Goal: Information Seeking & Learning: Find specific fact

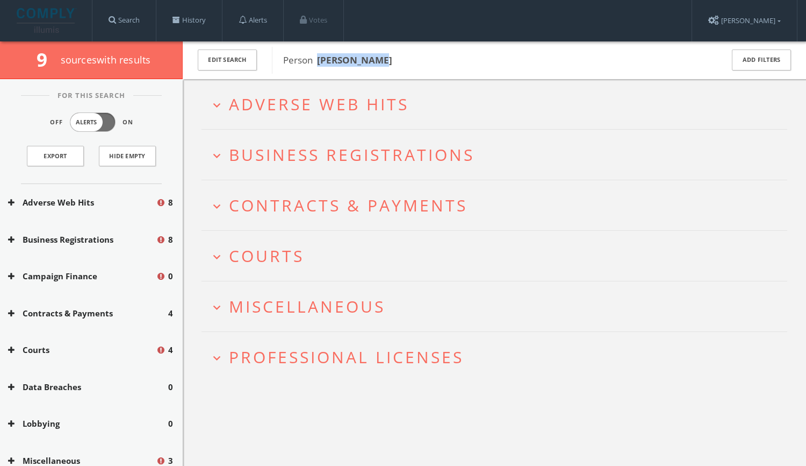
click at [283, 100] on span "Adverse Web Hits" at bounding box center [319, 104] width 180 height 22
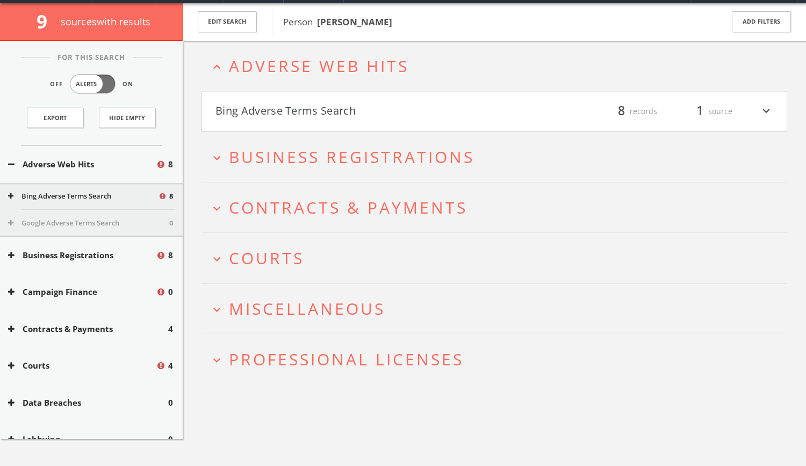
click at [283, 100] on h4 "Bing Adverse Terms Search filter_list 8 records 1 source expand_more" at bounding box center [494, 111] width 585 height 40
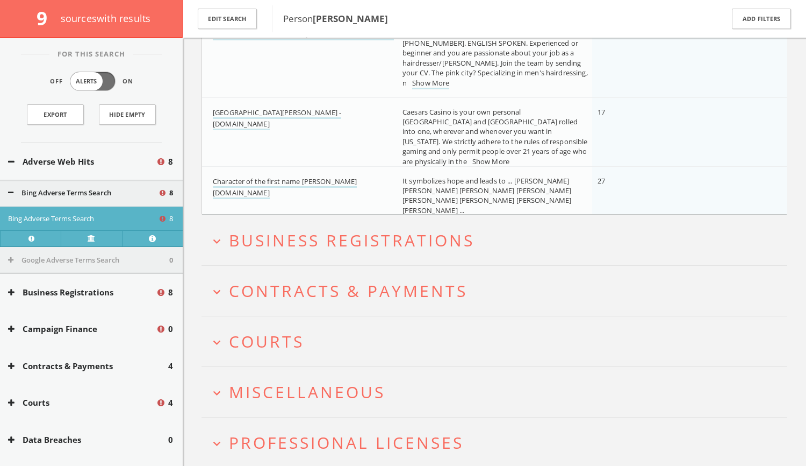
scroll to position [563, 0]
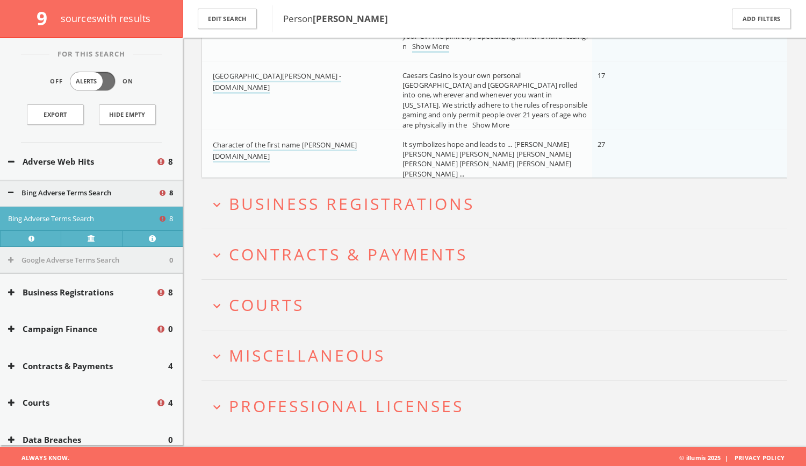
click at [402, 292] on h2 "expand_more Courts" at bounding box center [495, 305] width 586 height 50
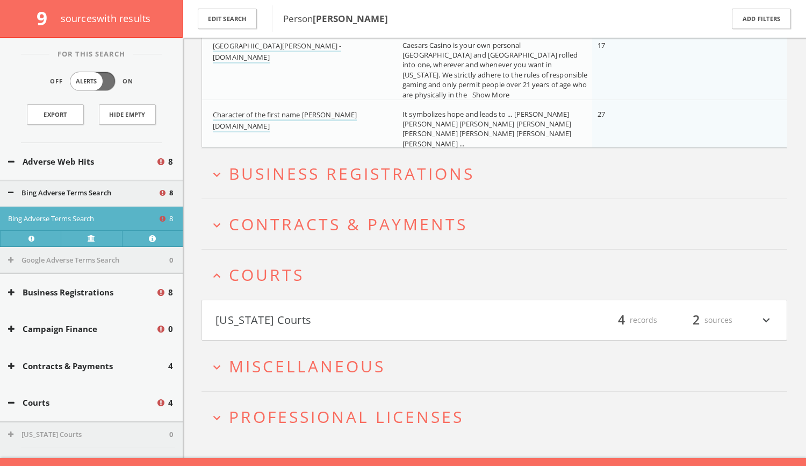
scroll to position [603, 0]
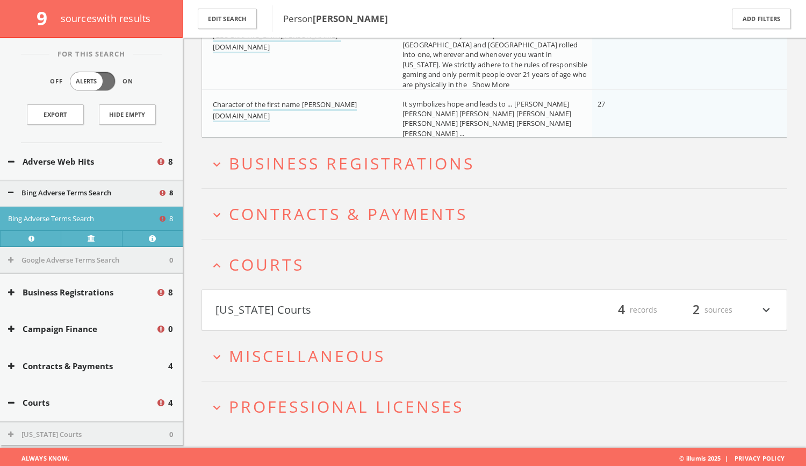
click at [341, 301] on button "[US_STATE] Courts" at bounding box center [355, 309] width 279 height 18
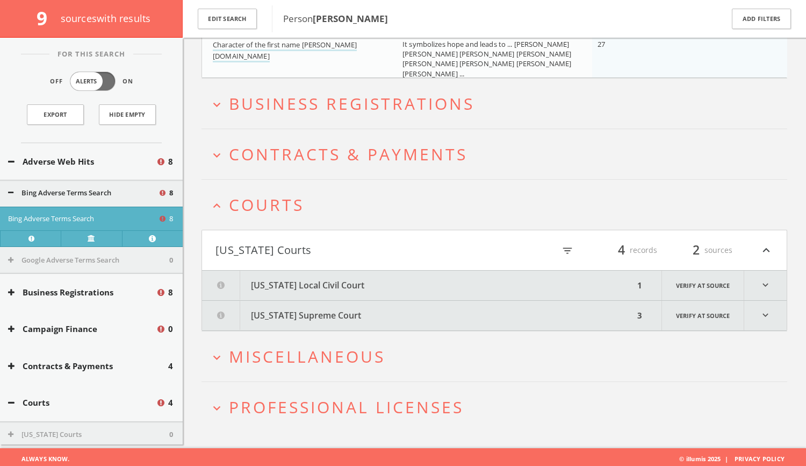
click at [340, 288] on button "[US_STATE] Local Civil Court" at bounding box center [418, 285] width 432 height 30
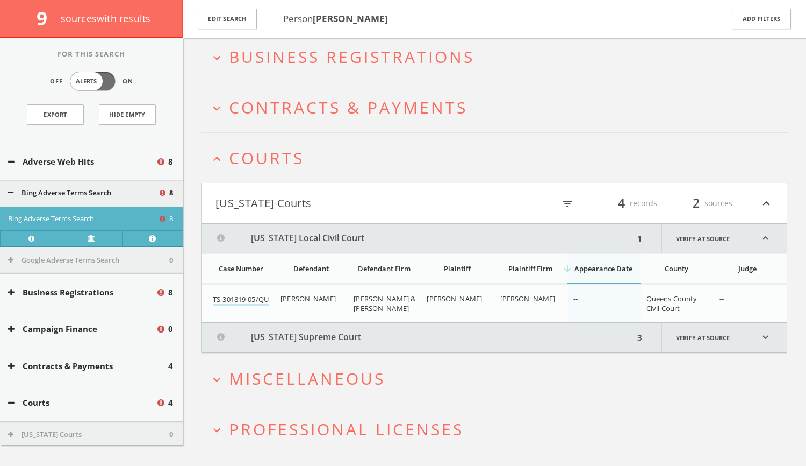
scroll to position [731, 0]
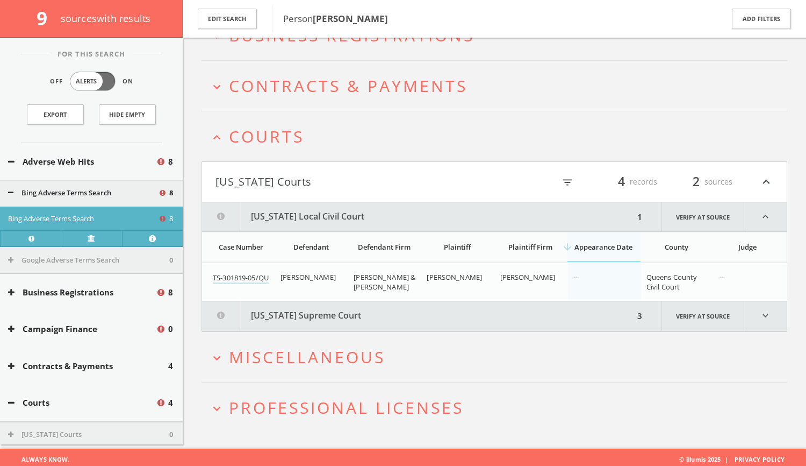
click at [353, 314] on font "[US_STATE] Supreme Court" at bounding box center [306, 315] width 110 height 12
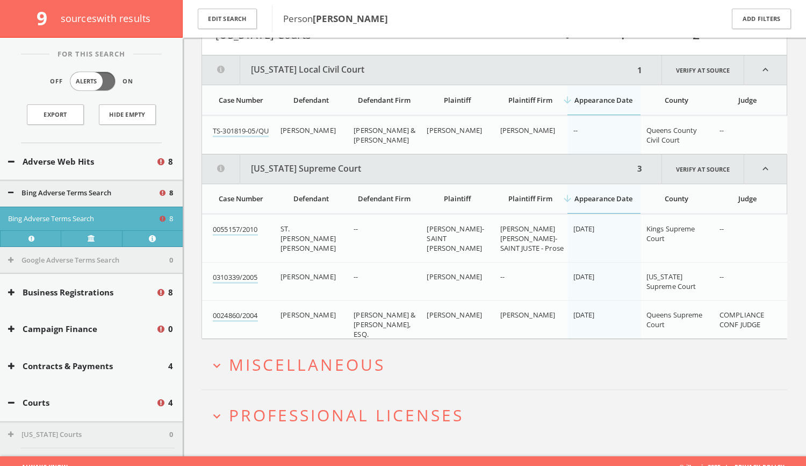
scroll to position [886, 0]
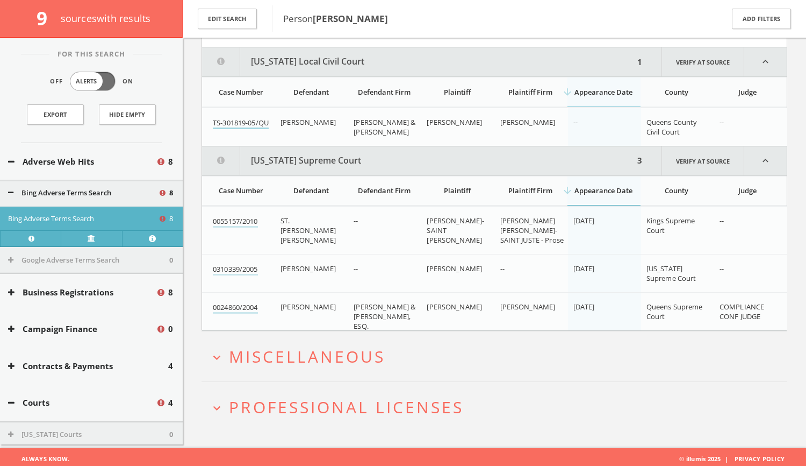
click at [253, 118] on font "TS-301819-05/QU" at bounding box center [241, 123] width 56 height 10
click at [391, 356] on button "expand_more Miscellaneous" at bounding box center [499, 356] width 578 height 18
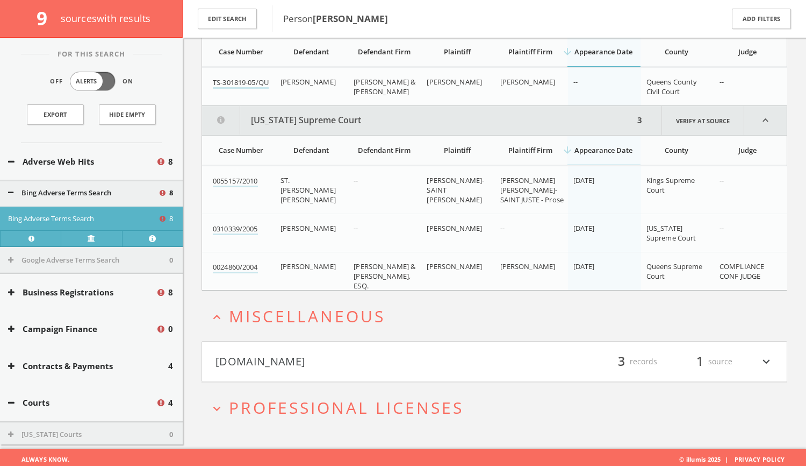
click at [391, 356] on button "[DOMAIN_NAME]" at bounding box center [355, 361] width 279 height 18
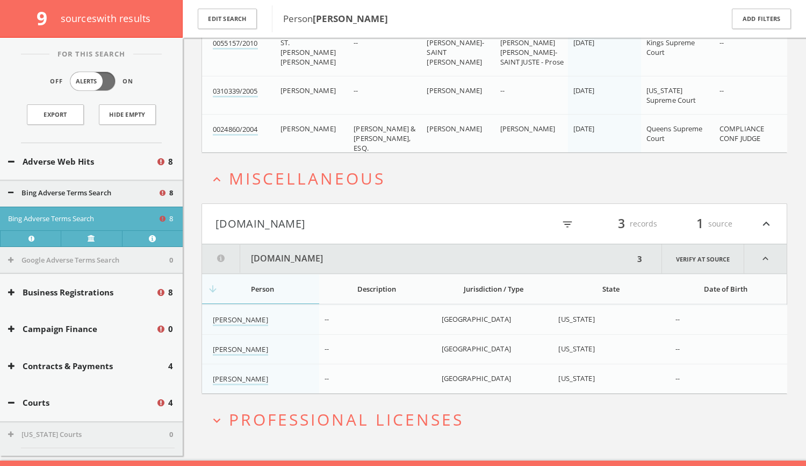
scroll to position [1075, 0]
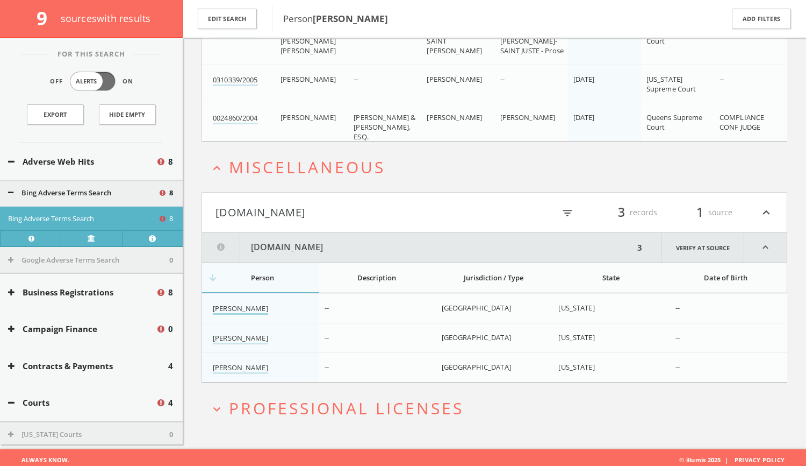
click at [238, 306] on font "[PERSON_NAME]" at bounding box center [240, 308] width 55 height 10
click at [242, 335] on font "[PERSON_NAME]" at bounding box center [240, 338] width 55 height 10
click at [240, 364] on font "[PERSON_NAME]" at bounding box center [240, 367] width 55 height 10
